Goal: Register for event/course

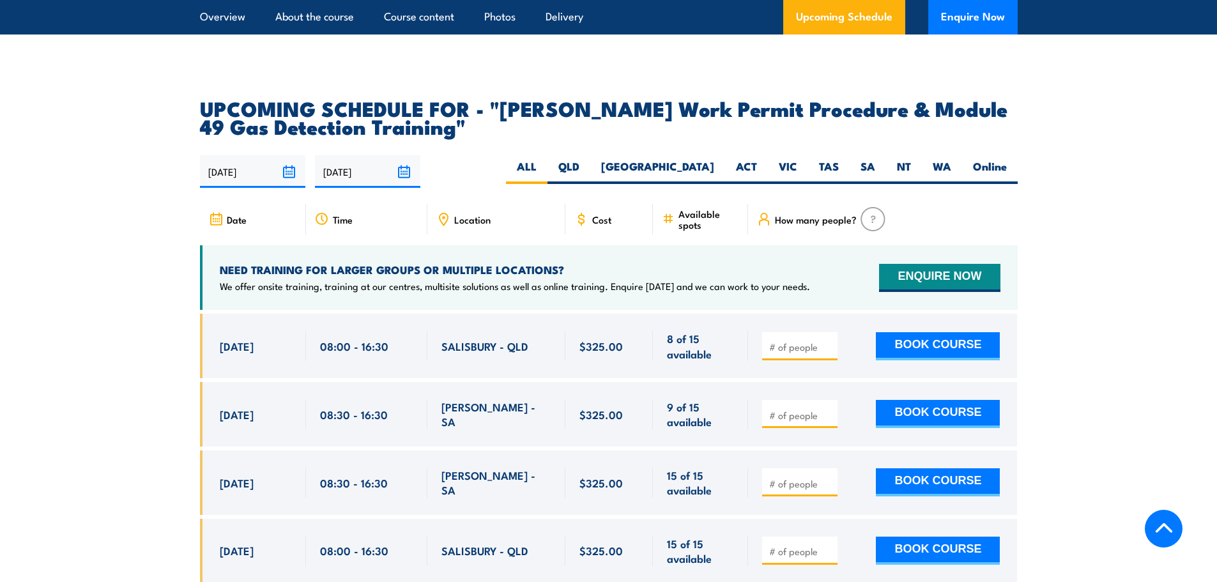
click at [796, 341] on input "number" at bounding box center [801, 347] width 64 height 13
type input "0"
click at [916, 332] on button "BOOK COURSE" at bounding box center [938, 346] width 124 height 28
type input "1"
click at [923, 332] on button "BOOK COURSE" at bounding box center [938, 346] width 124 height 28
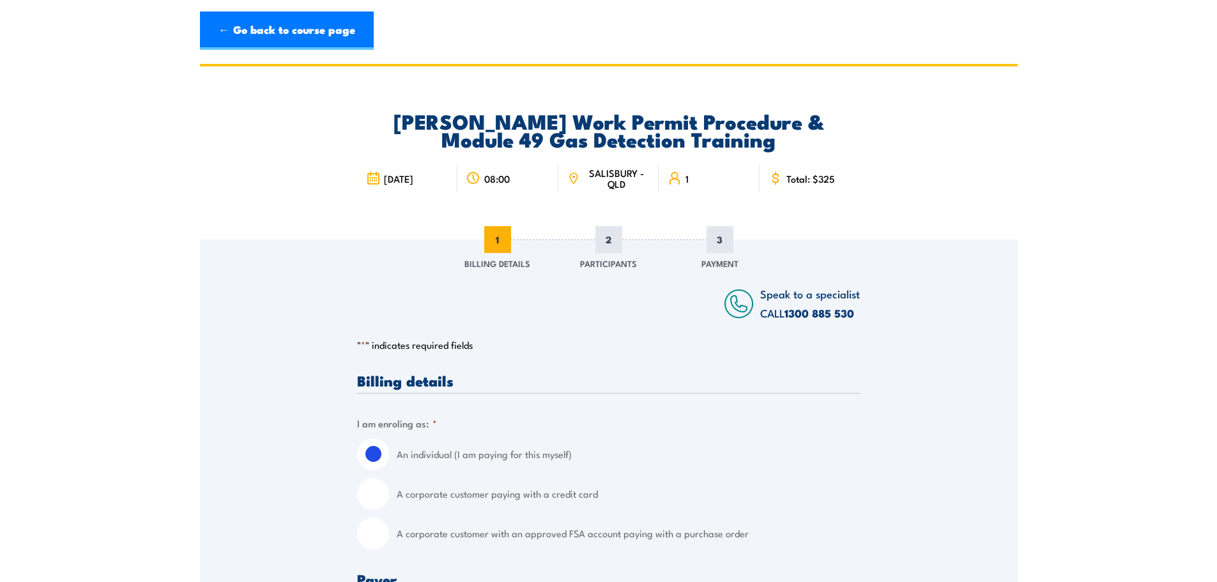
click at [376, 538] on input "A corporate customer with an approved FSA account paying with a purchase order" at bounding box center [373, 534] width 32 height 32
radio input "true"
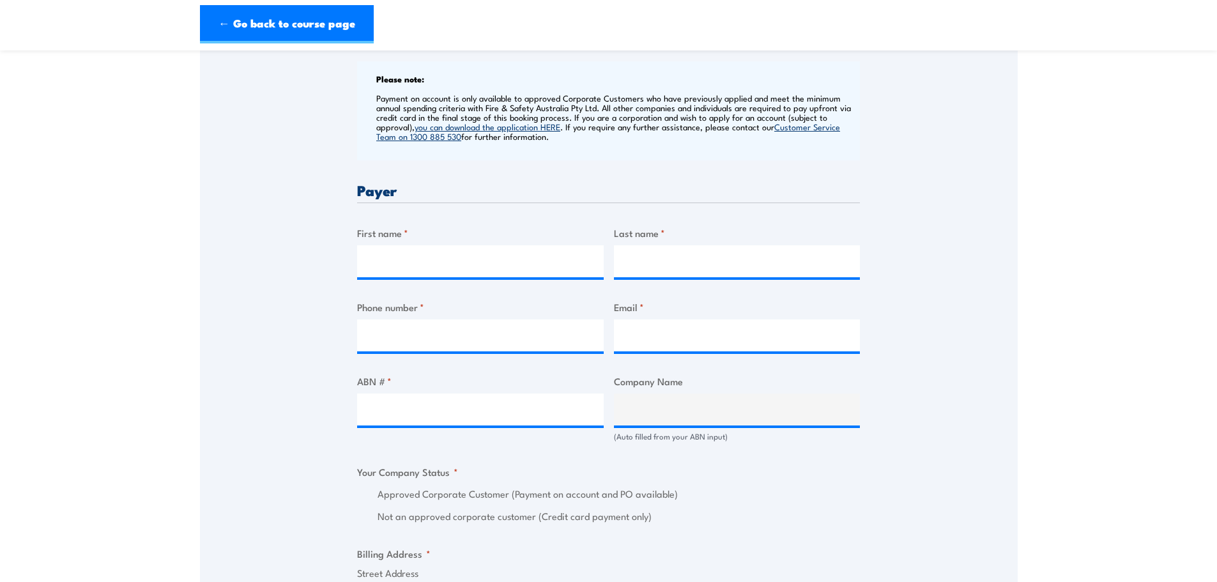
scroll to position [511, 0]
click at [417, 265] on input "First name *" at bounding box center [480, 261] width 247 height 32
type input "Karrina"
type input "Christie"
type input "0732395879"
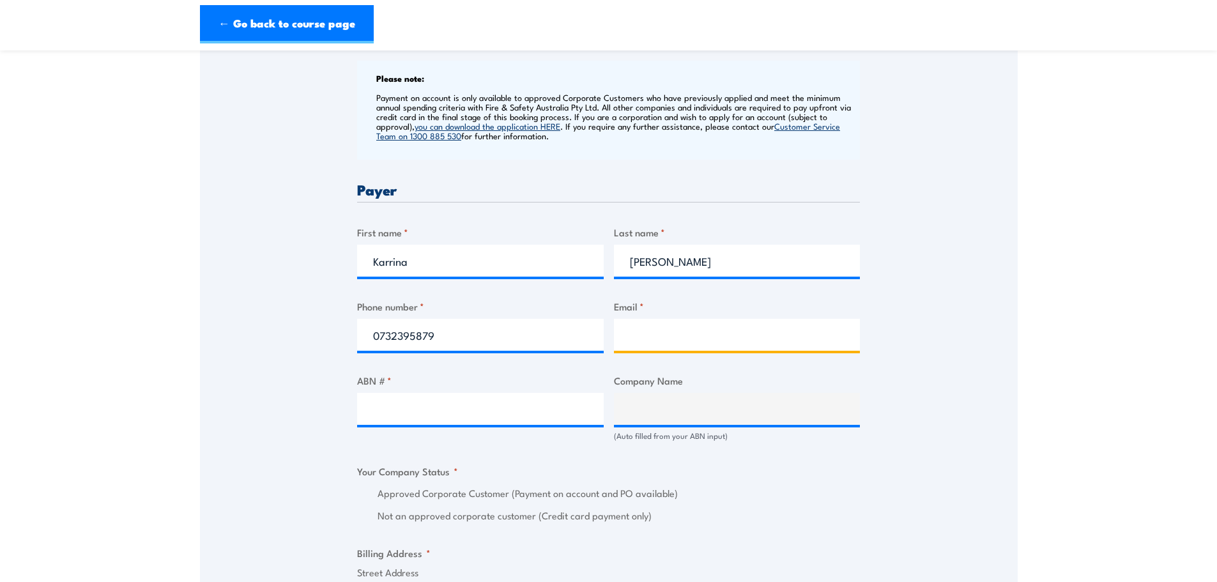
type input "training@grps.com.au"
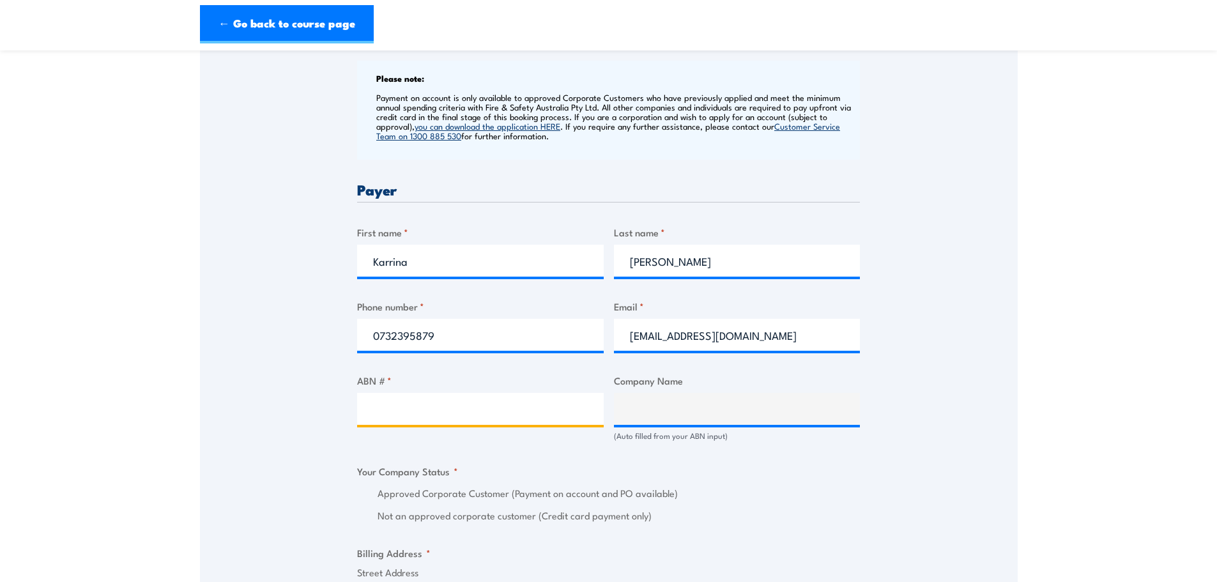
click at [497, 408] on input "ABN # *" at bounding box center [480, 409] width 247 height 32
click at [453, 406] on input "ABN # *" at bounding box center [480, 409] width 247 height 32
paste input "26 166 665 952"
type input "26 166 665 952"
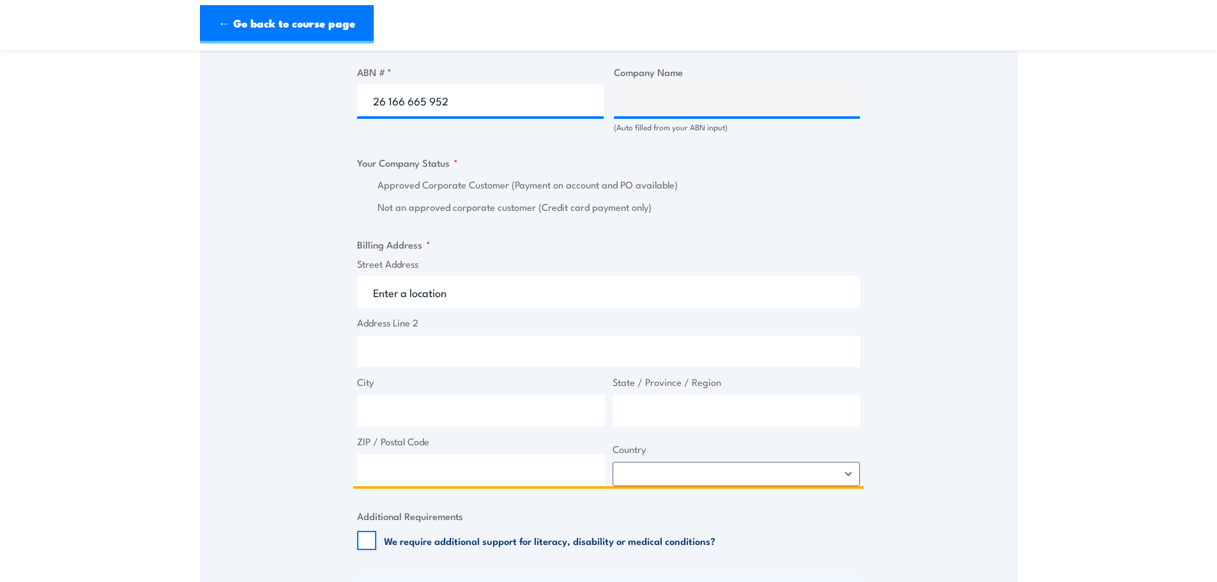
scroll to position [821, 0]
click at [480, 293] on input "Street Address" at bounding box center [608, 291] width 503 height 32
click at [429, 287] on input "Street Address" at bounding box center [608, 291] width 503 height 32
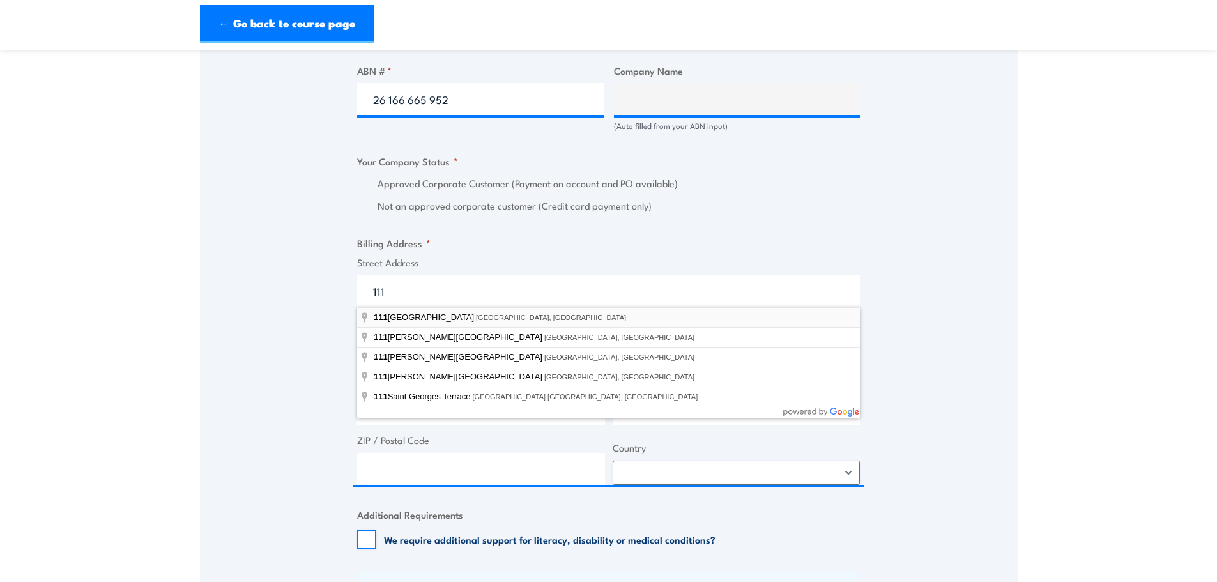
type input "111 Eagle Street, Brisbane City QLD, Australia"
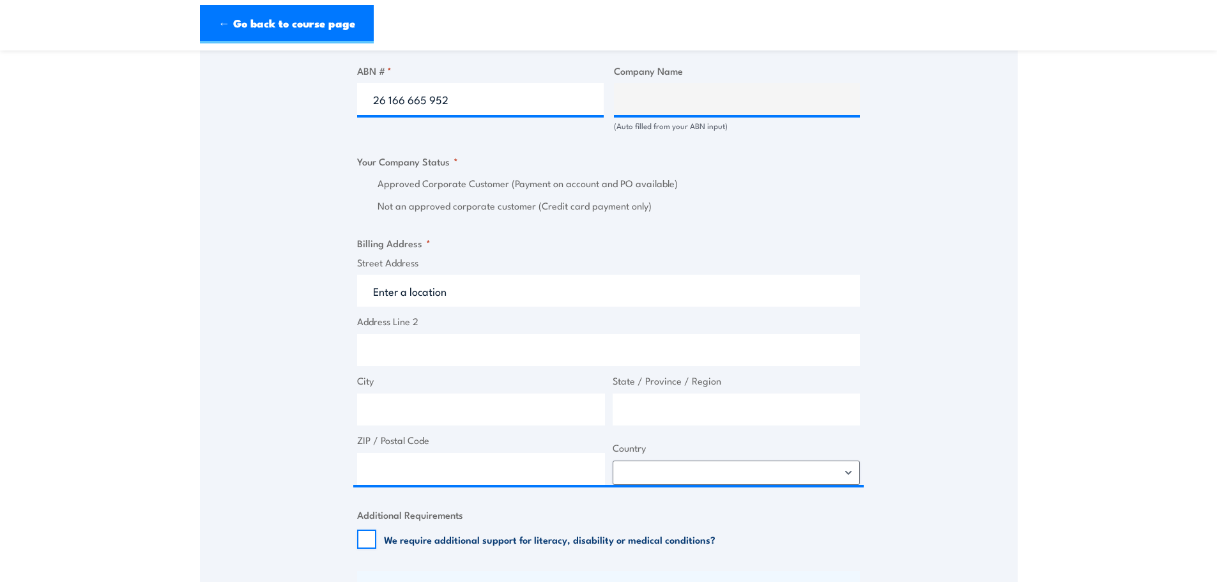
type input "111 Eagle St"
type input "Brisbane City"
type input "Queensland"
type input "4000"
select select "Australia"
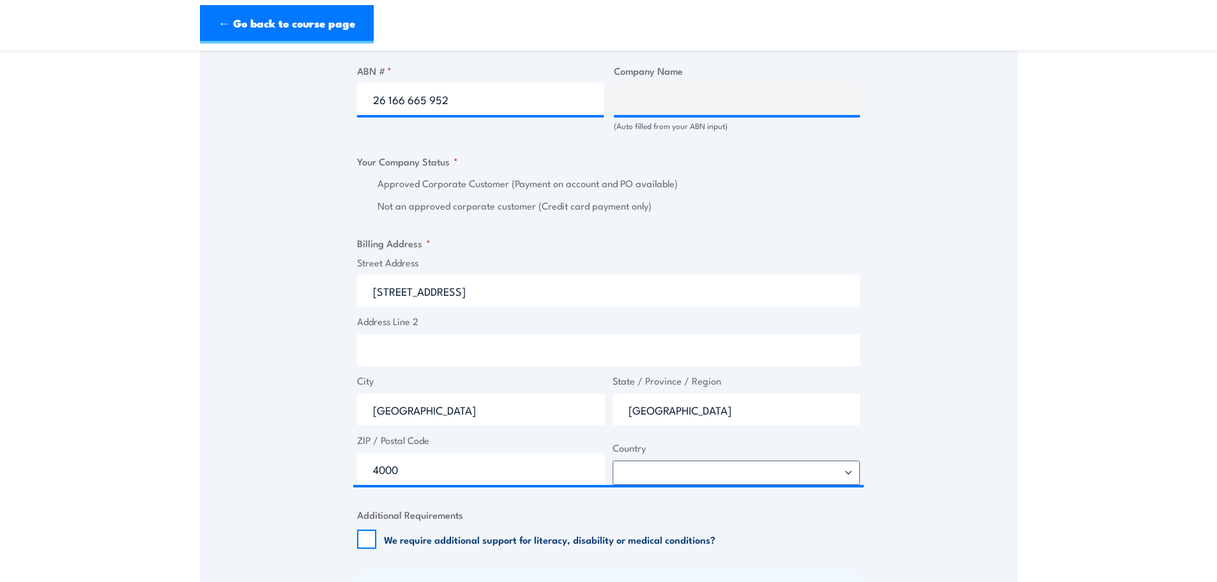
click at [978, 253] on div "Speak to a specialist CALL 1300 885 530 CALL 1300 885 530 " * " indicates requi…" at bounding box center [609, 161] width 818 height 1486
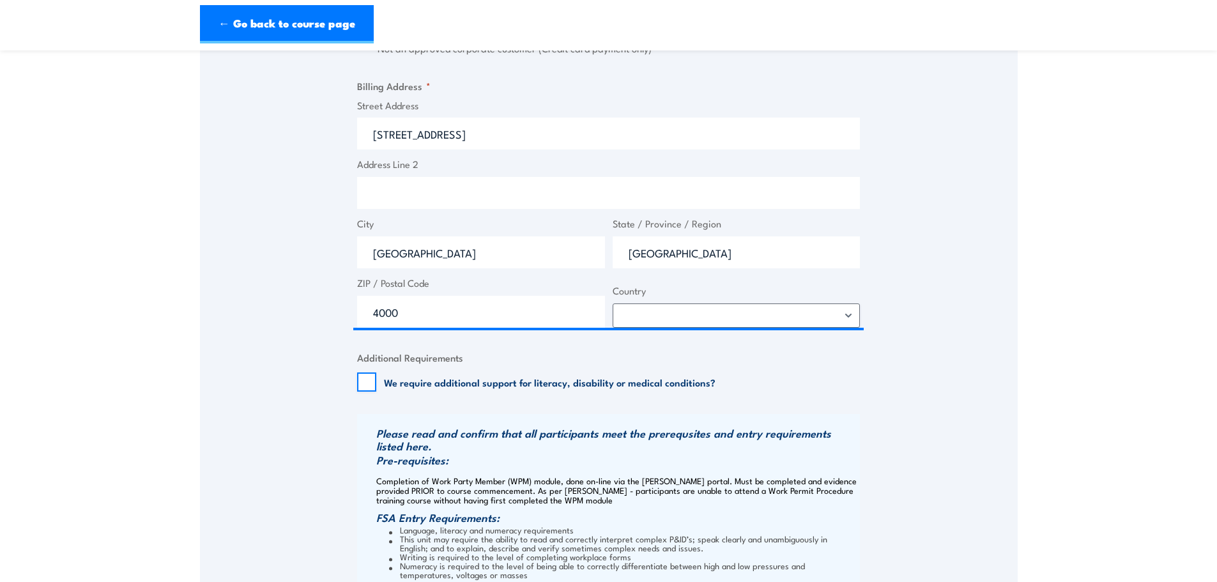
scroll to position [1077, 0]
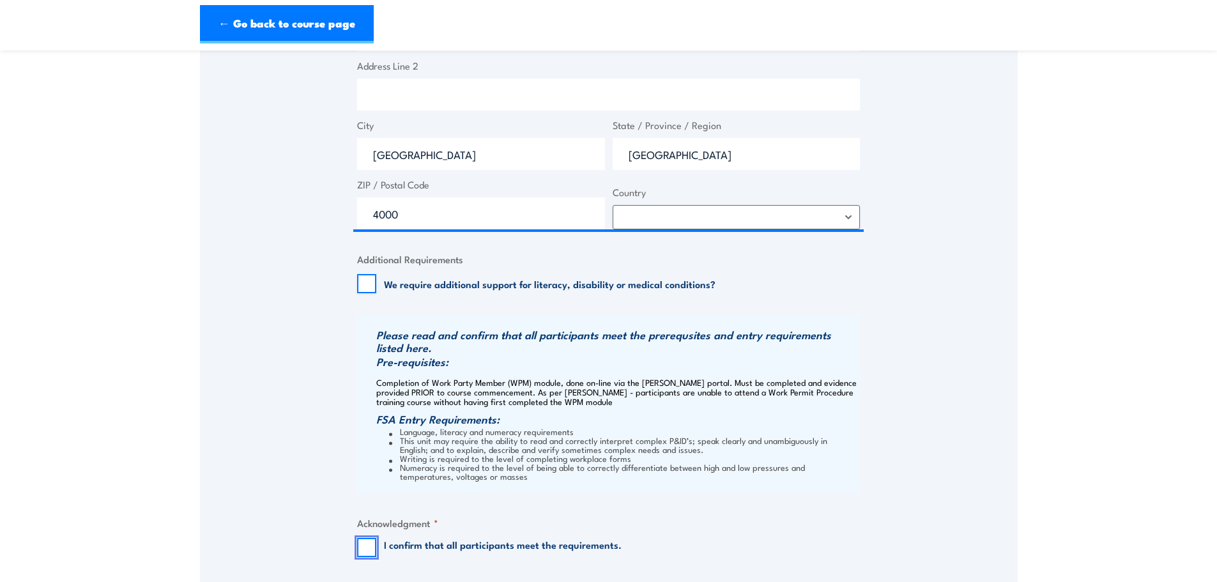
click at [363, 546] on input "I confirm that all participants meet the requirements." at bounding box center [366, 547] width 19 height 19
checkbox input "true"
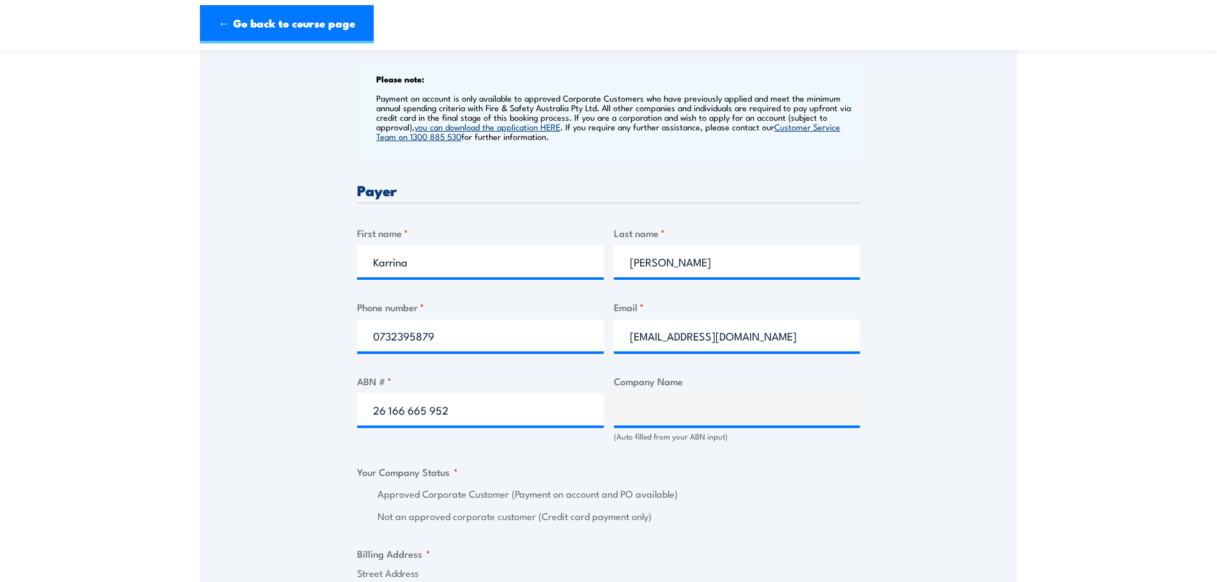
scroll to position [511, 0]
click at [530, 404] on input "26 166 665 952" at bounding box center [480, 409] width 247 height 32
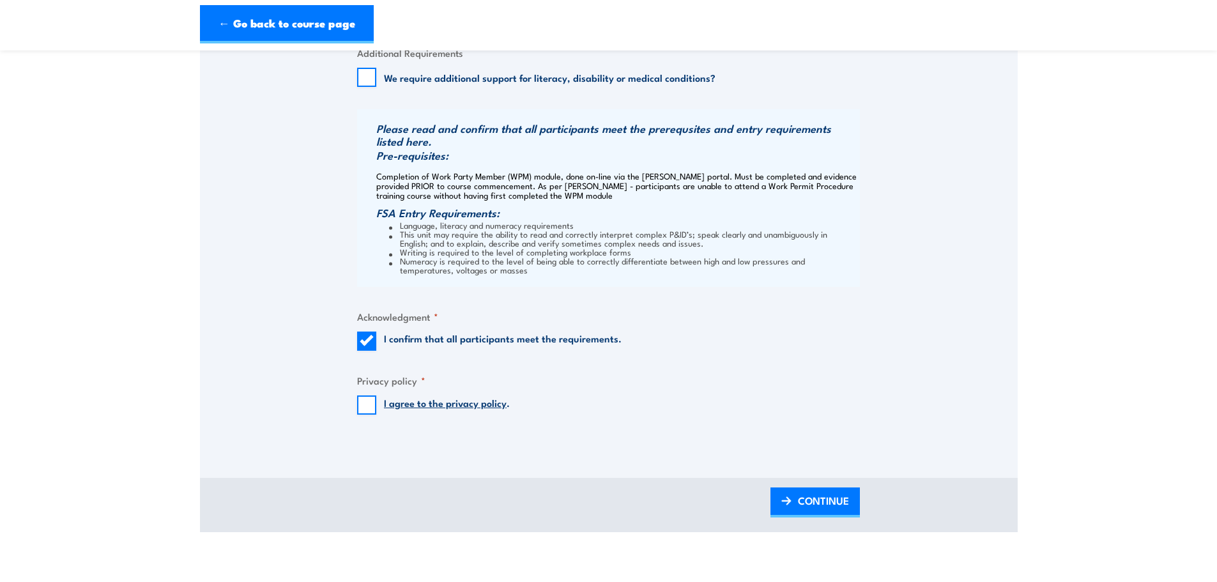
scroll to position [1449, 0]
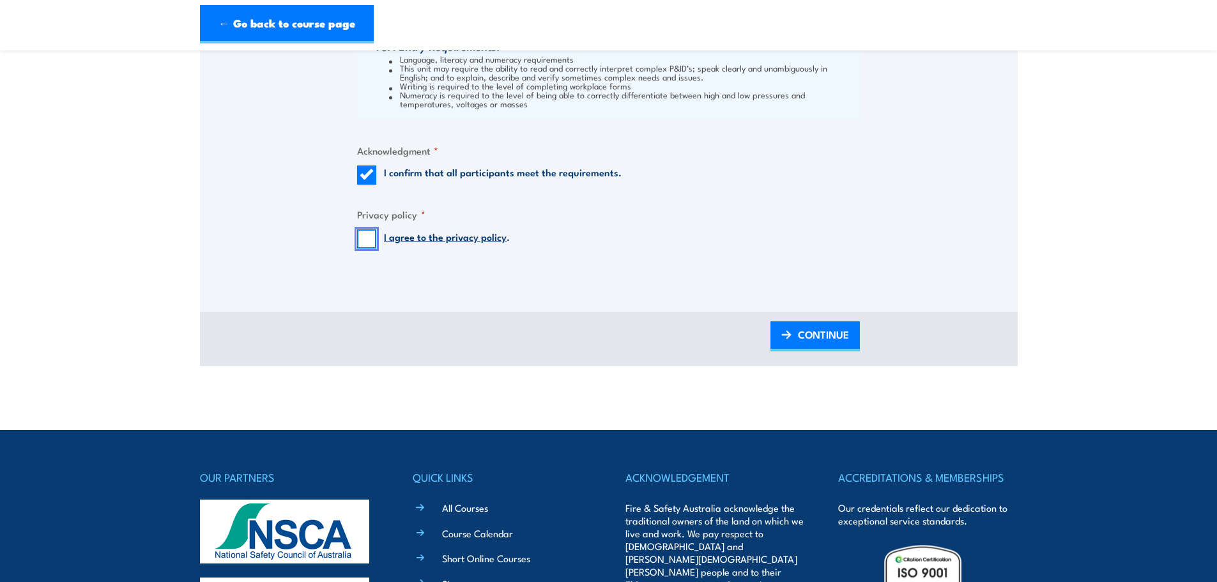
click at [366, 240] on input "I agree to the privacy policy ." at bounding box center [366, 238] width 19 height 19
checkbox input "true"
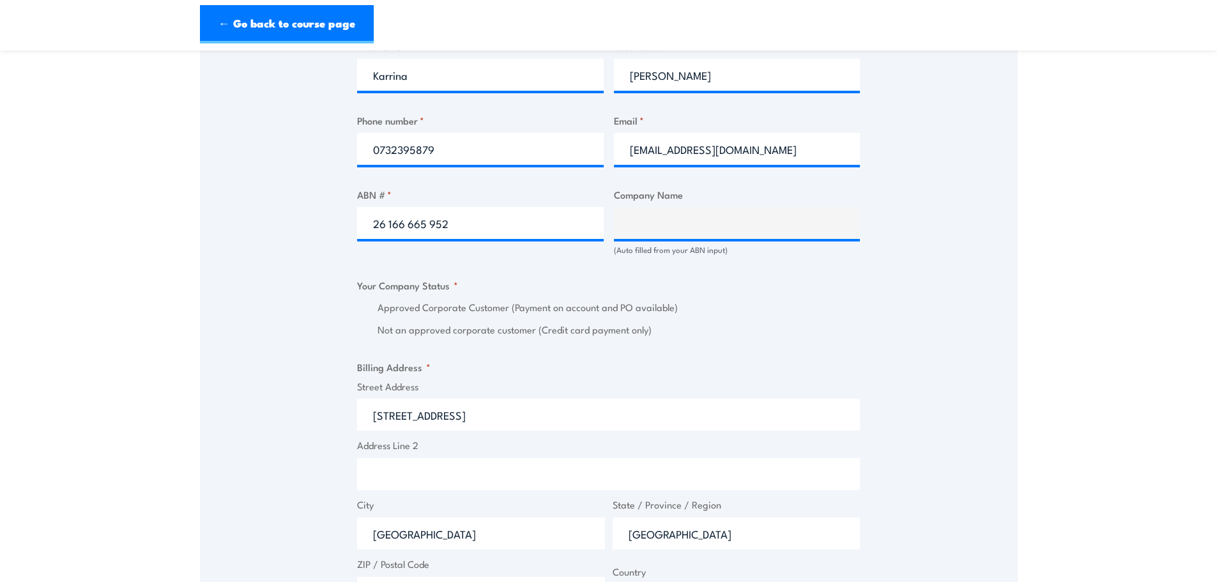
scroll to position [682, 0]
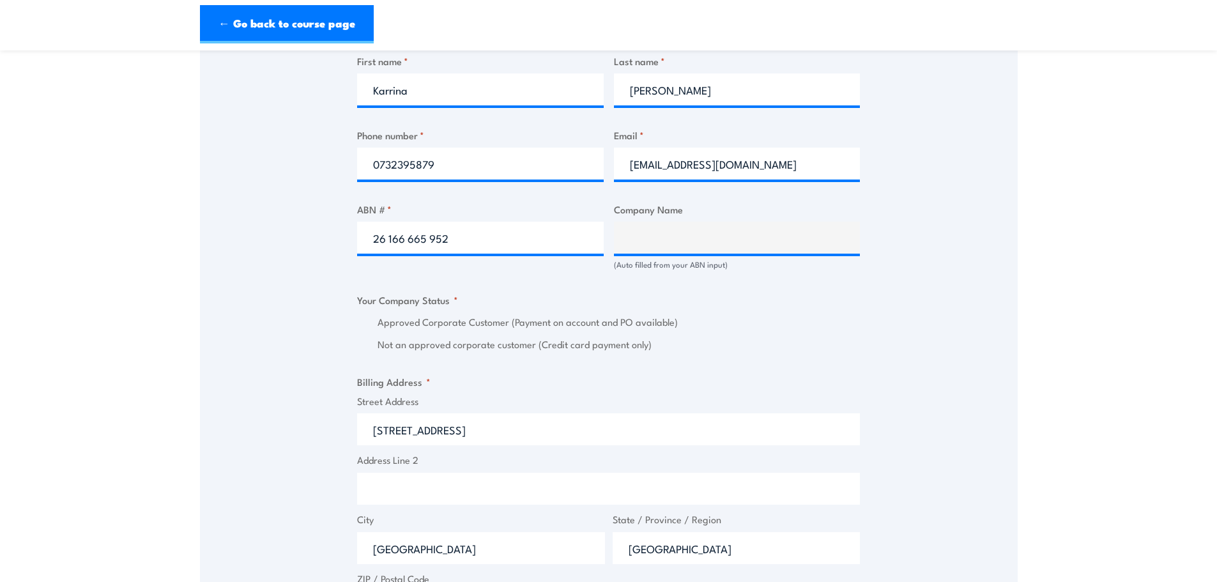
drag, startPoint x: 606, startPoint y: 215, endPoint x: 579, endPoint y: 228, distance: 30.0
click at [606, 215] on div "Billing details I am enroling as: * An individual (I am paying for this myself)…" at bounding box center [608, 364] width 503 height 1347
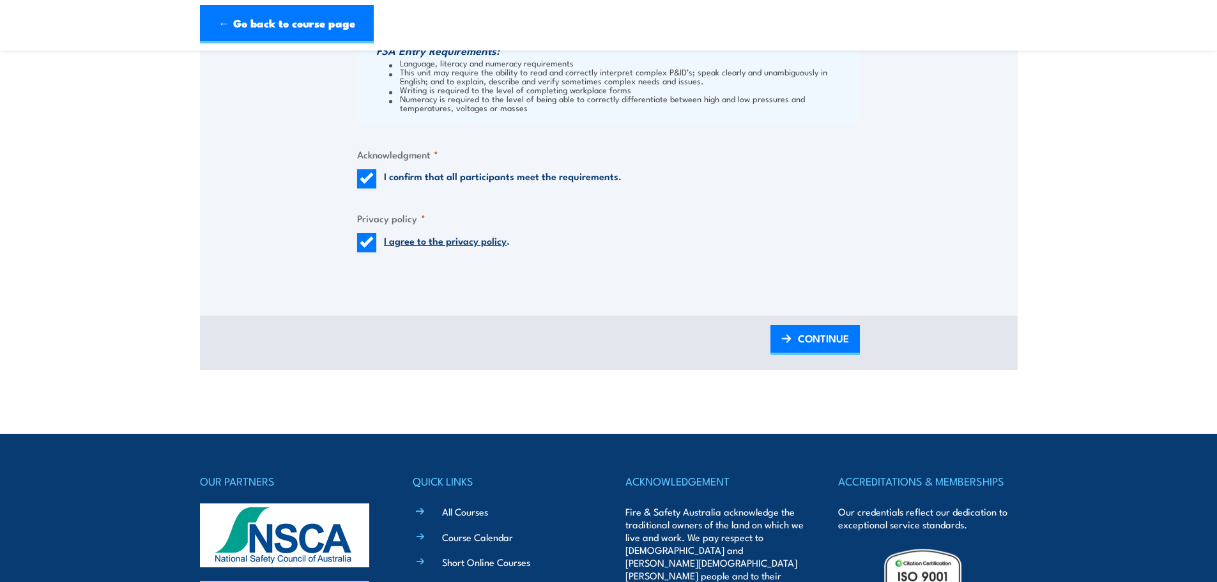
scroll to position [1449, 0]
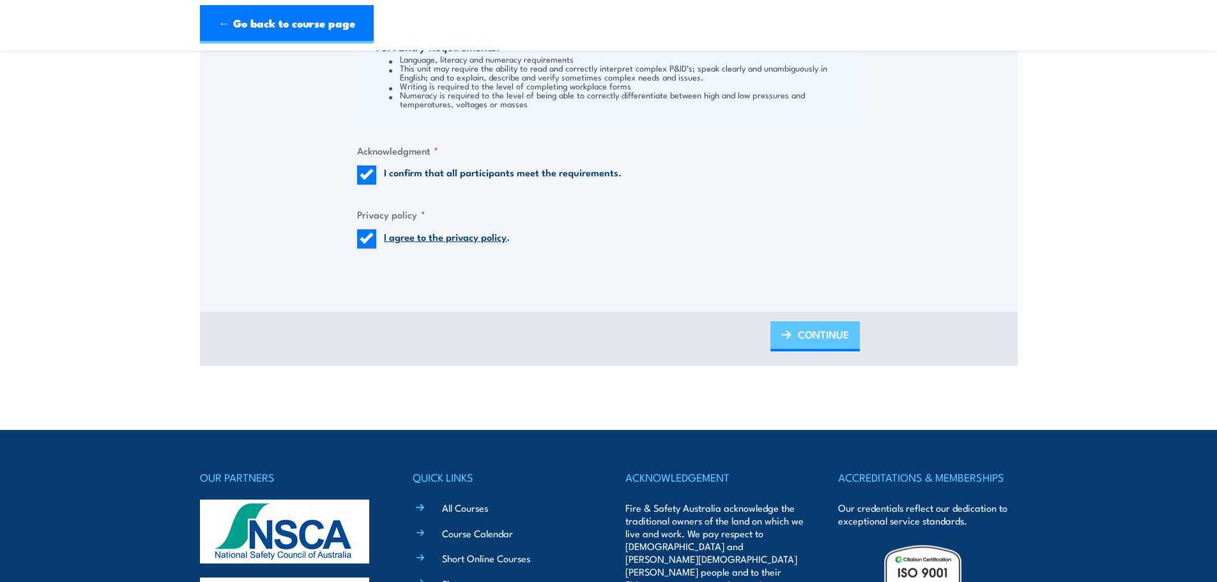
click at [816, 323] on span "CONTINUE" at bounding box center [823, 335] width 51 height 34
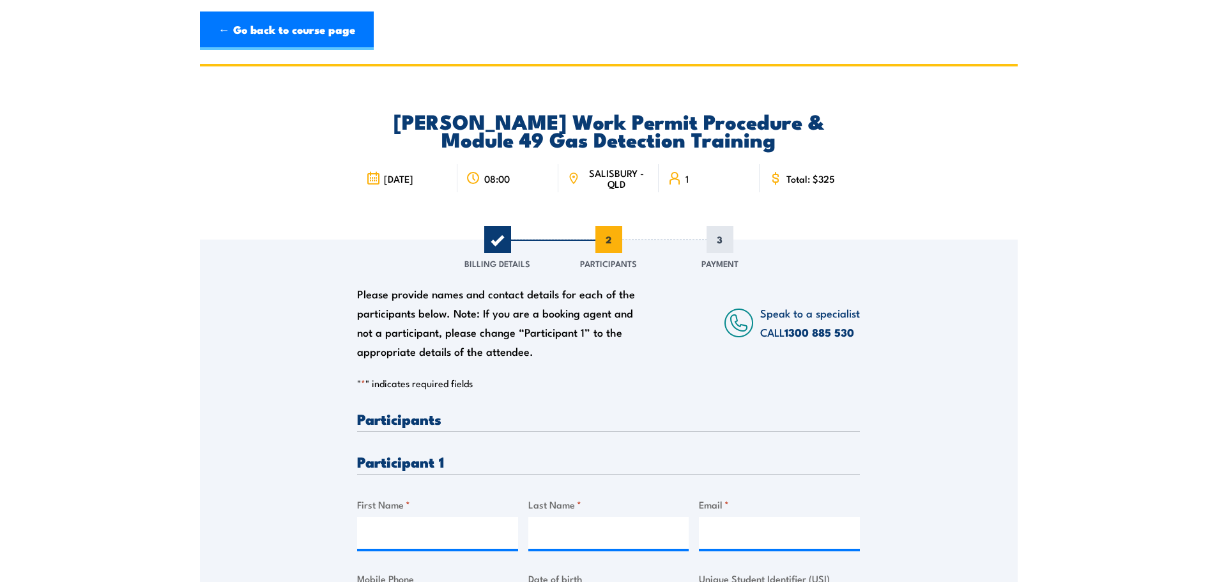
scroll to position [256, 0]
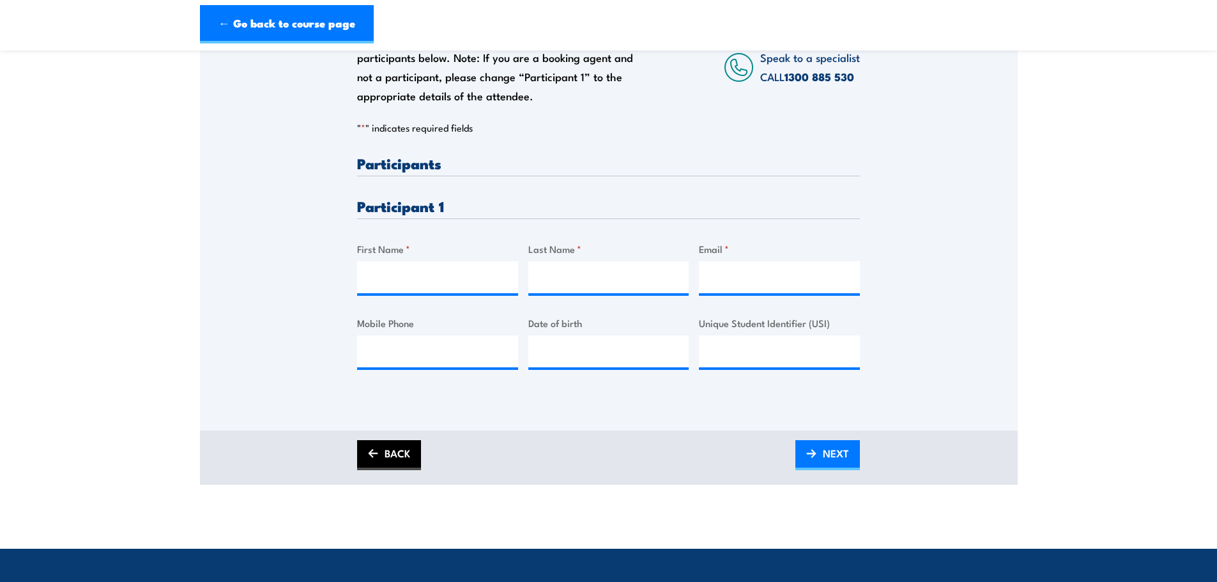
click at [388, 455] on link "BACK" at bounding box center [389, 455] width 64 height 30
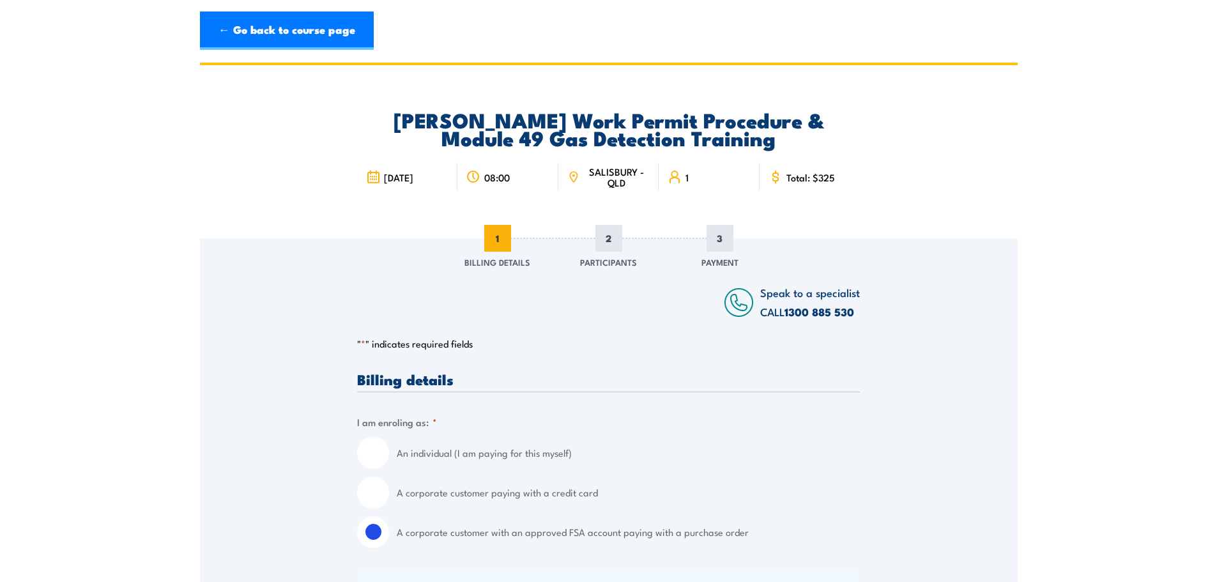
scroll to position [0, 0]
